Goal: Navigation & Orientation: Find specific page/section

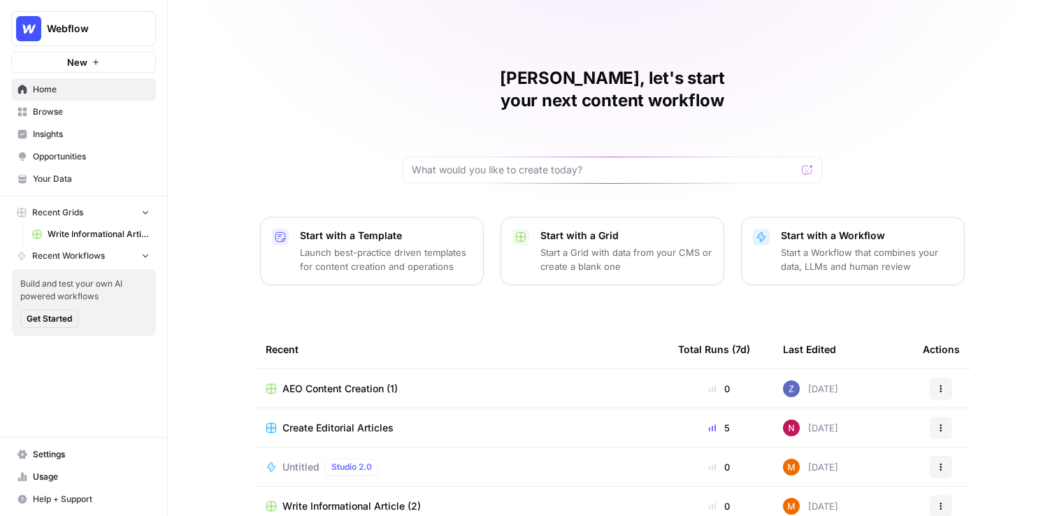
click at [333, 382] on span "AEO Content Creation (1)" at bounding box center [339, 389] width 115 height 14
click at [78, 25] on span "Webflow" at bounding box center [89, 29] width 85 height 14
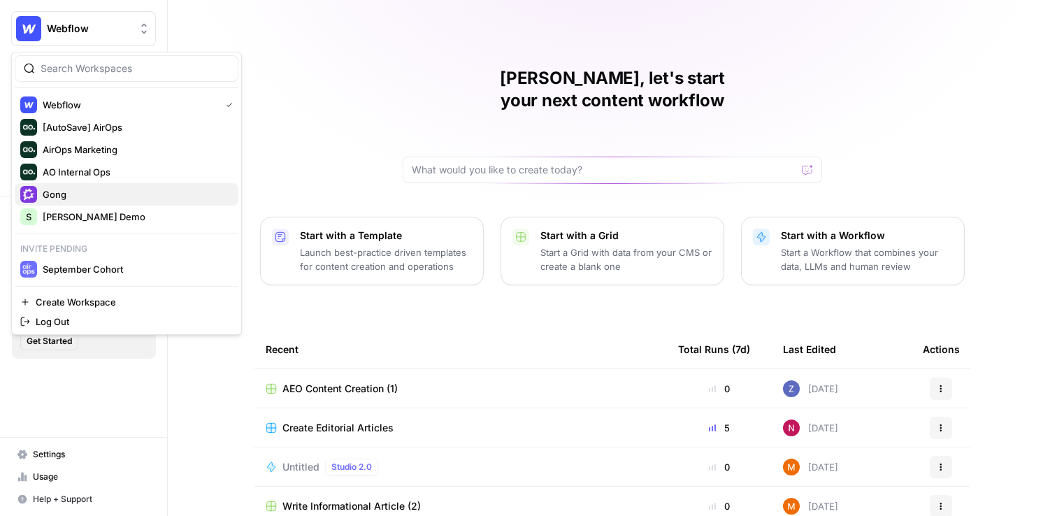
click at [82, 189] on span "Gong" at bounding box center [135, 194] width 185 height 14
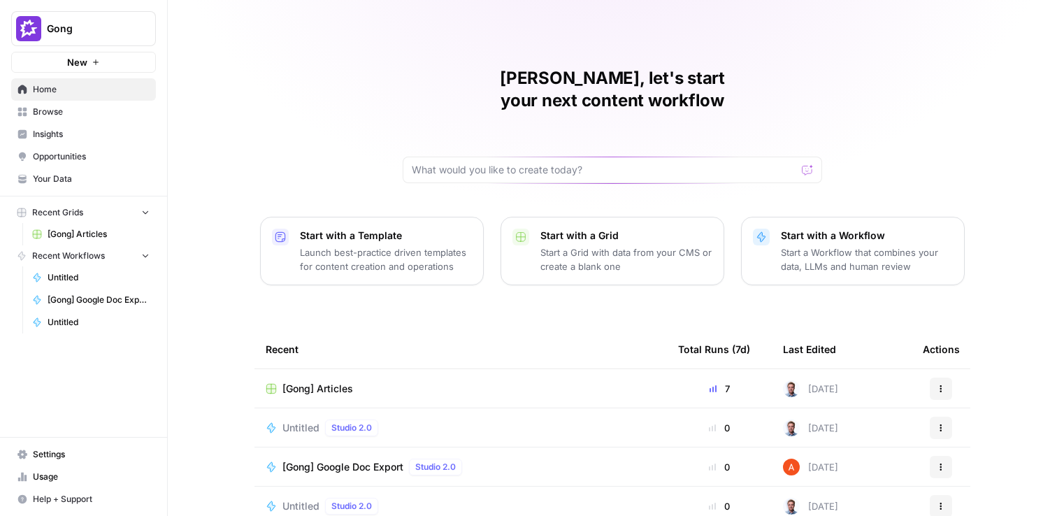
click at [95, 29] on span "Gong" at bounding box center [89, 29] width 85 height 14
click at [246, 120] on div "Shanil, let's start your next content workflow Start with a Template Launch bes…" at bounding box center [612, 332] width 889 height 665
